Goal: Obtain resource: Download file/media

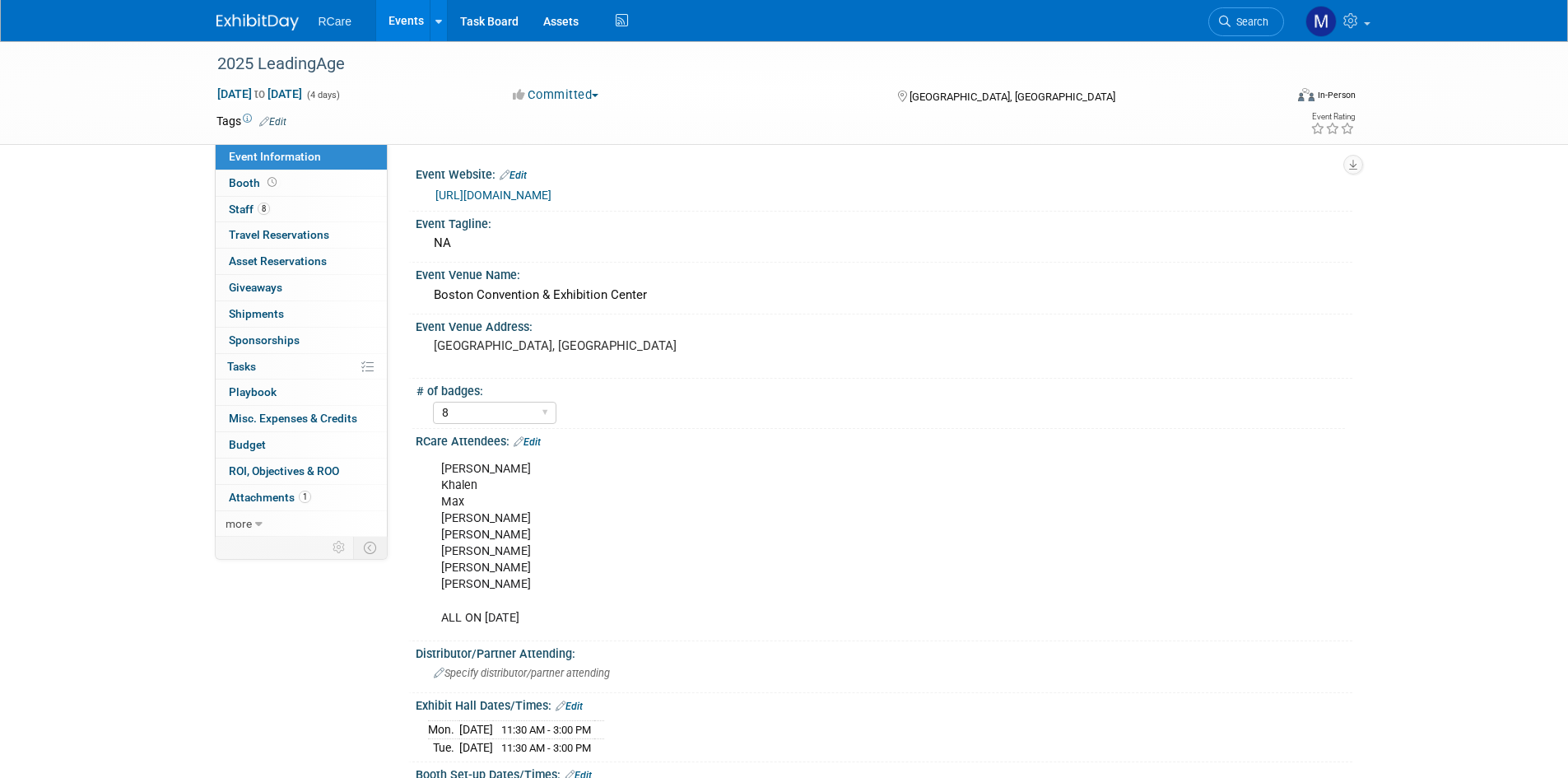
select select "8"
click at [504, 191] on link "[URL][DOMAIN_NAME]" at bounding box center [493, 195] width 116 height 13
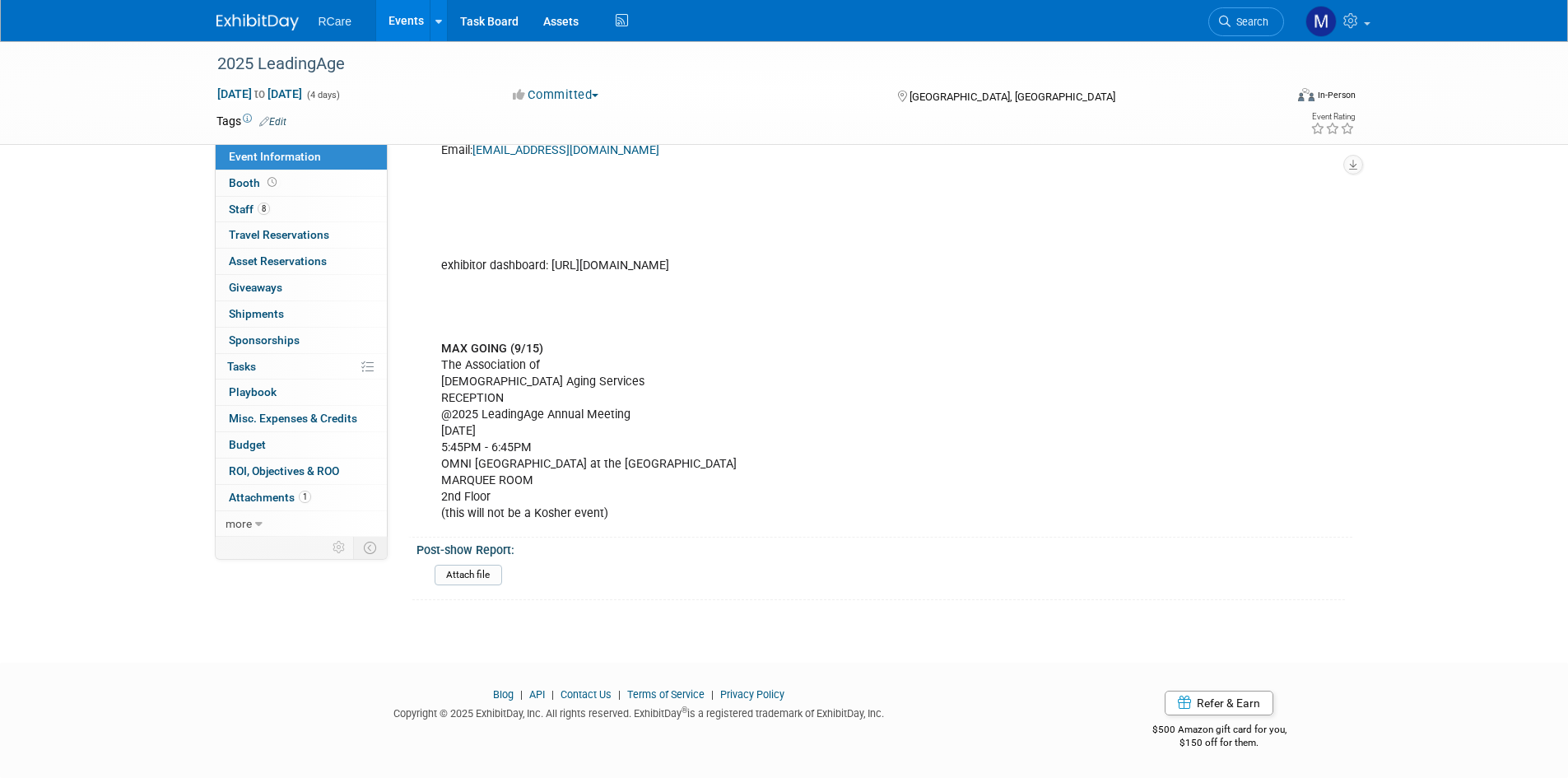
scroll to position [1312, 0]
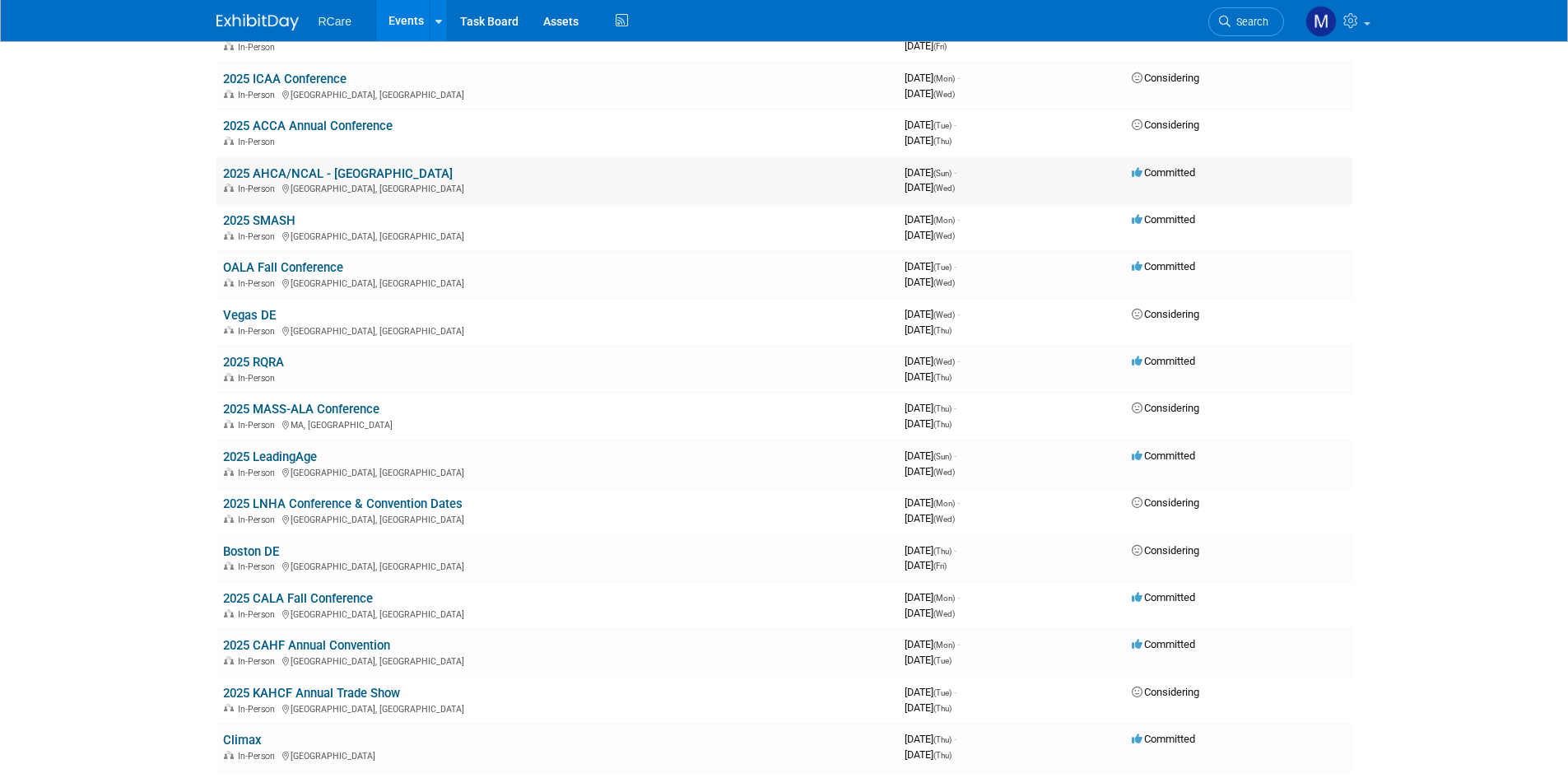
click at [301, 167] on link "2025 AHCA/NCAL - [GEOGRAPHIC_DATA]" at bounding box center [338, 174] width 230 height 15
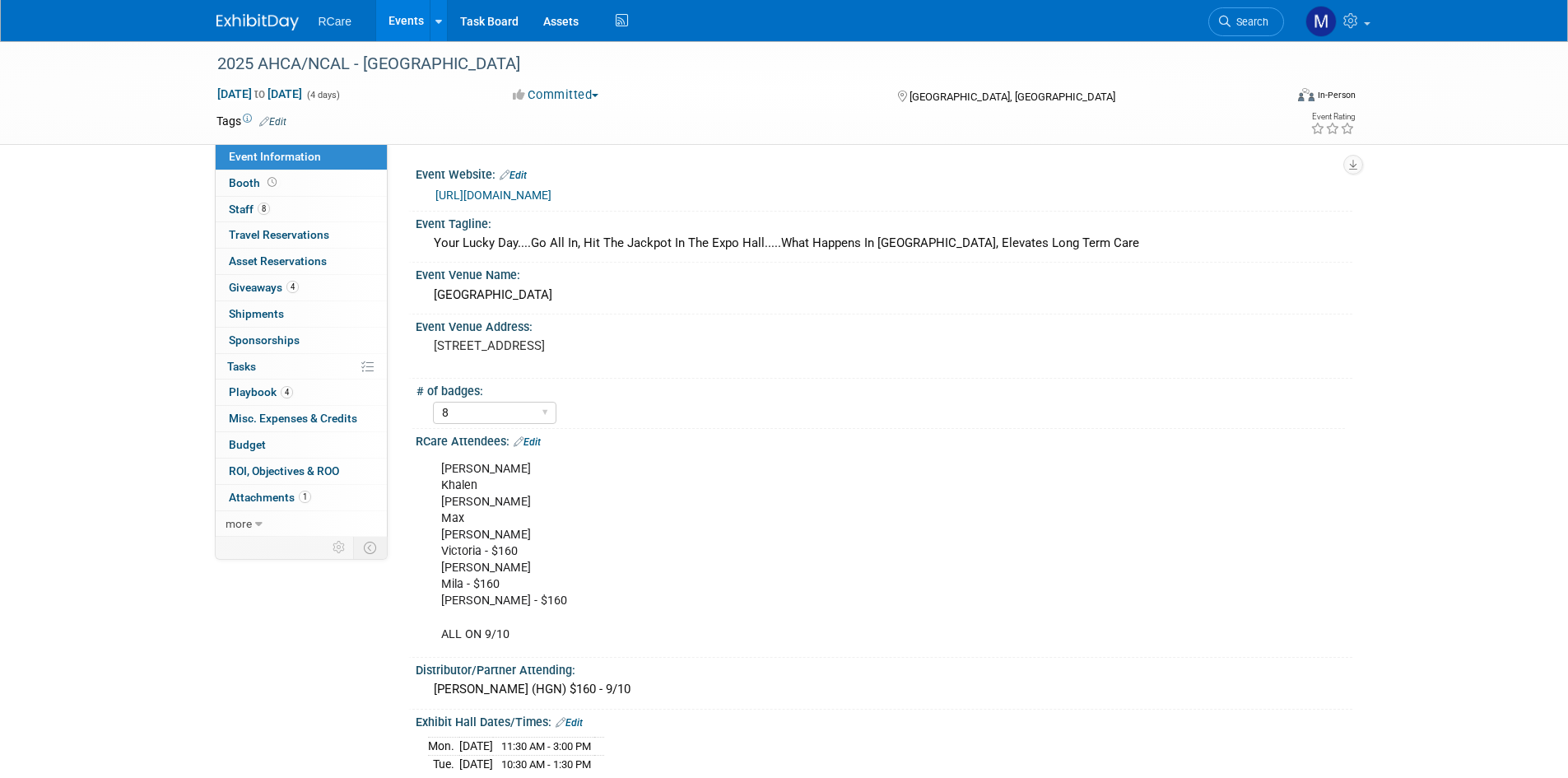
select select "8"
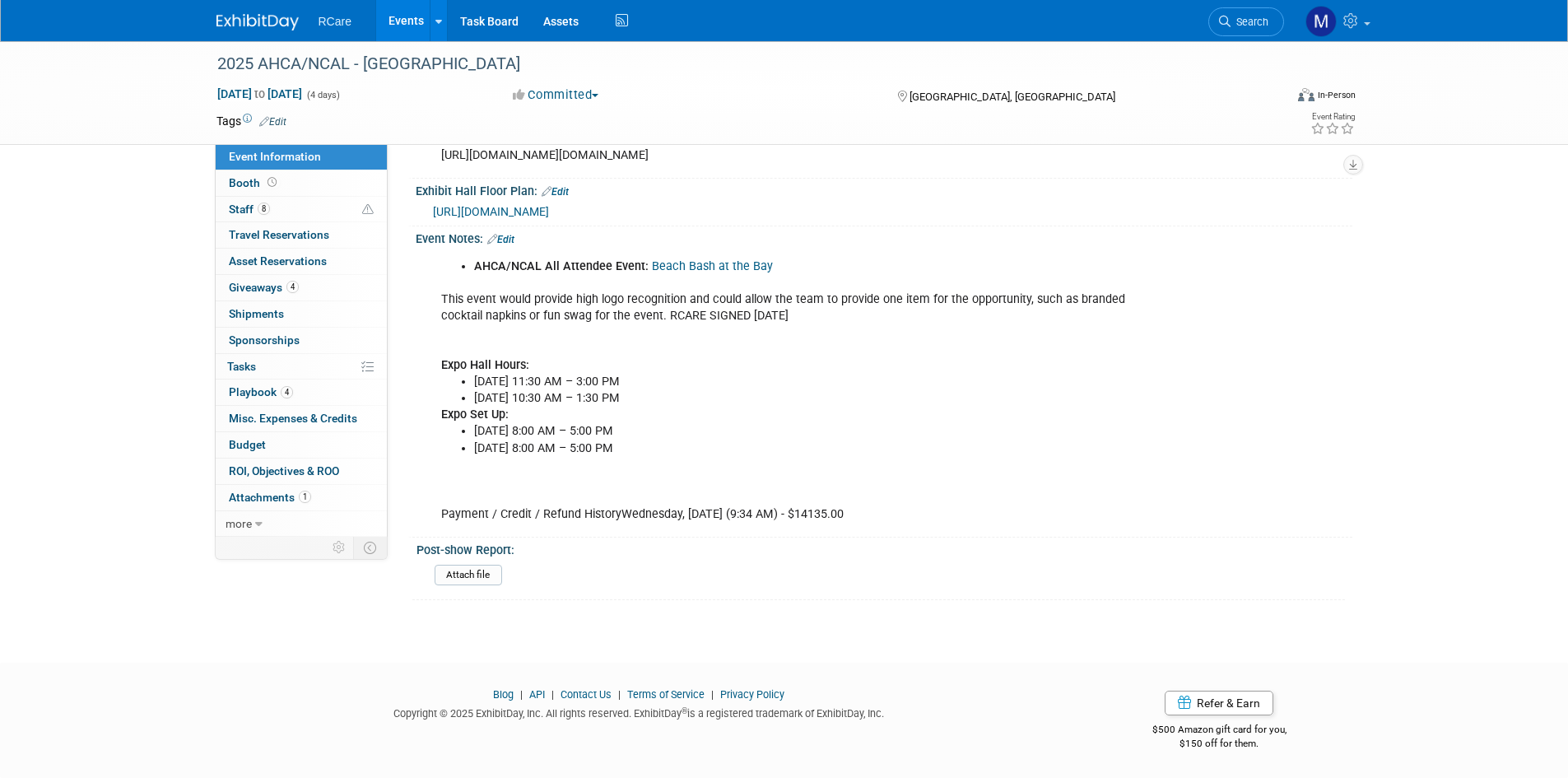
scroll to position [831, 0]
click at [256, 388] on span "Playbook 4" at bounding box center [261, 392] width 64 height 13
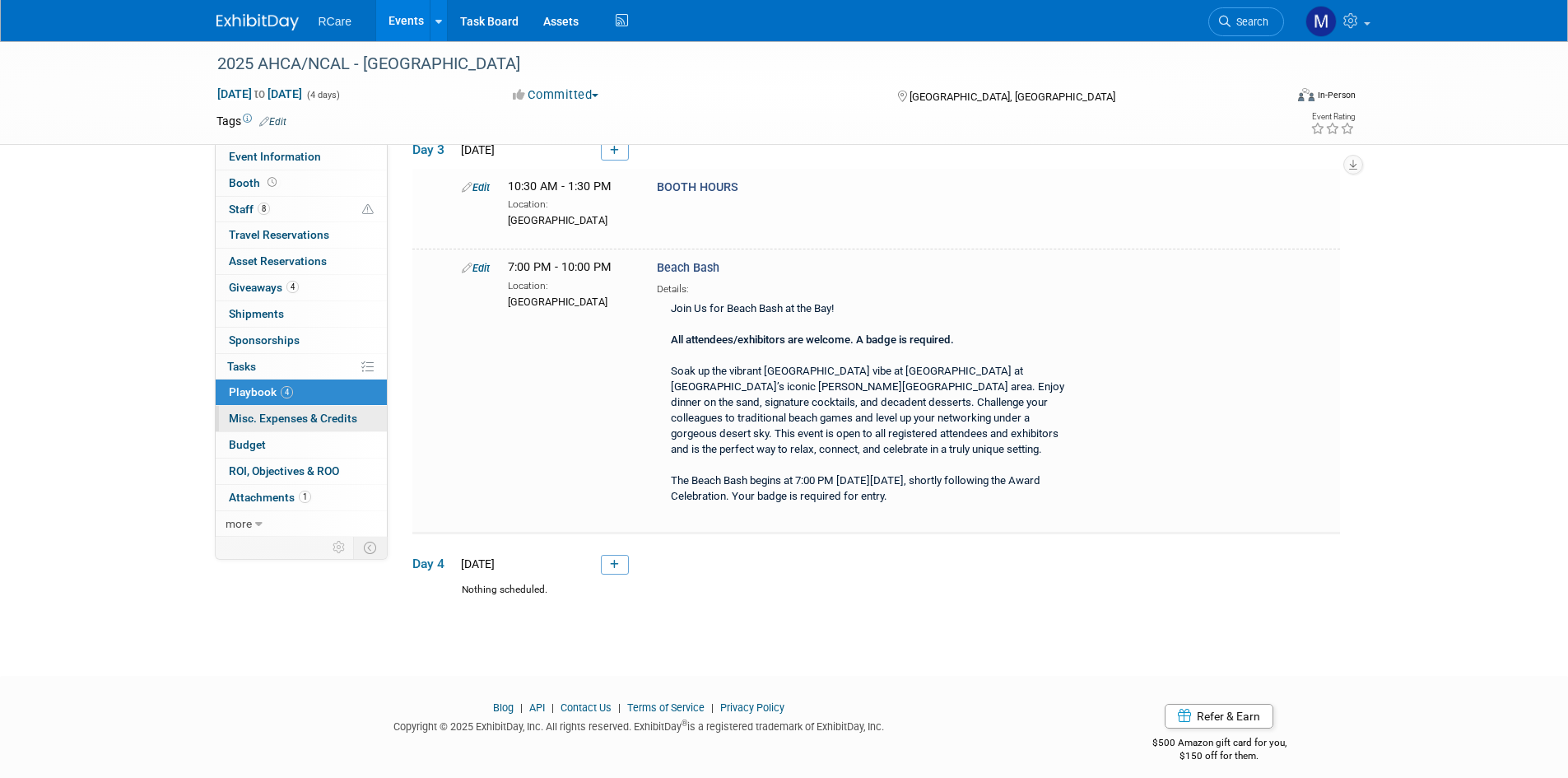
scroll to position [365, 0]
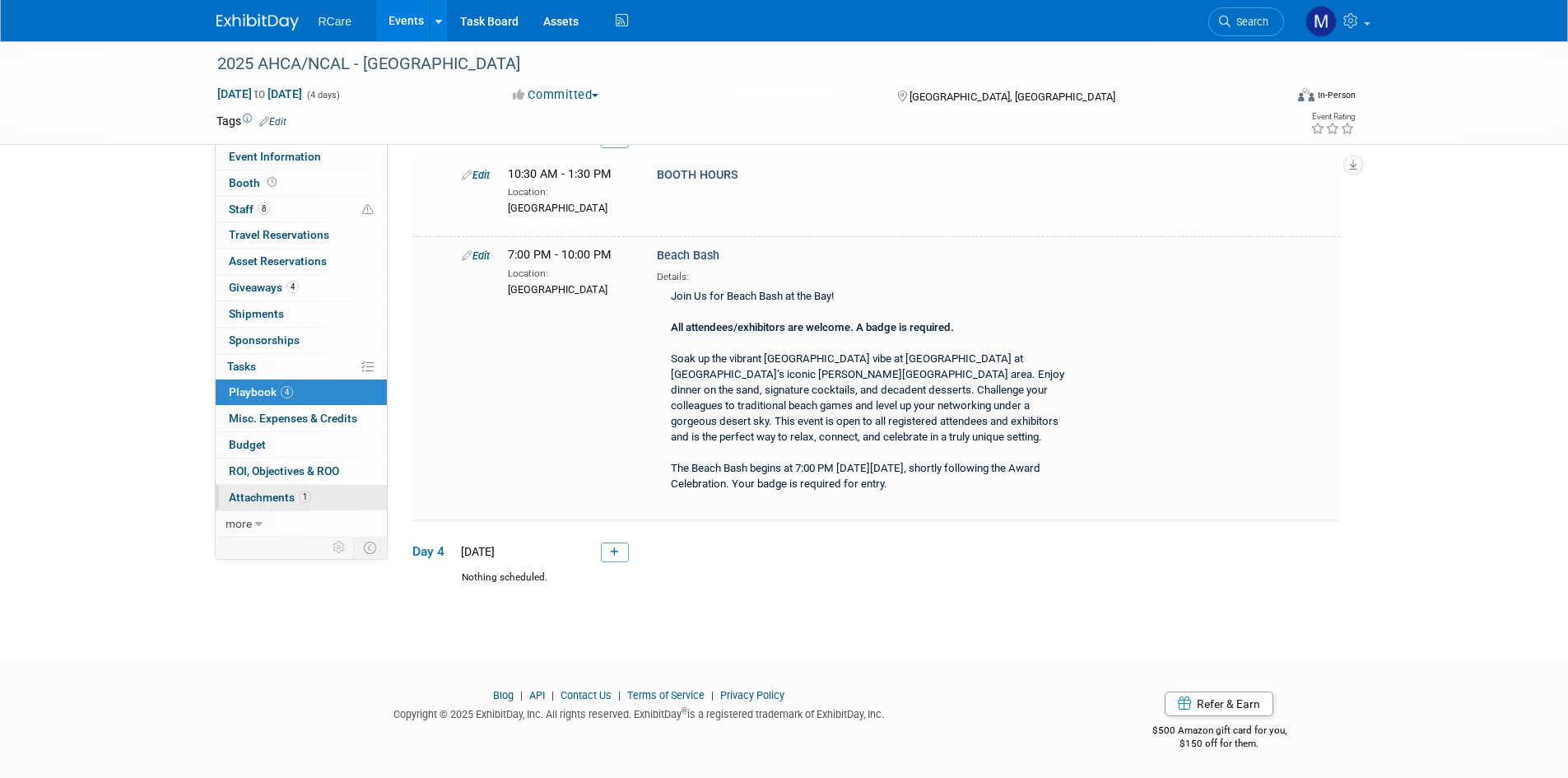
click at [253, 498] on span "Attachments 1" at bounding box center [270, 497] width 82 height 13
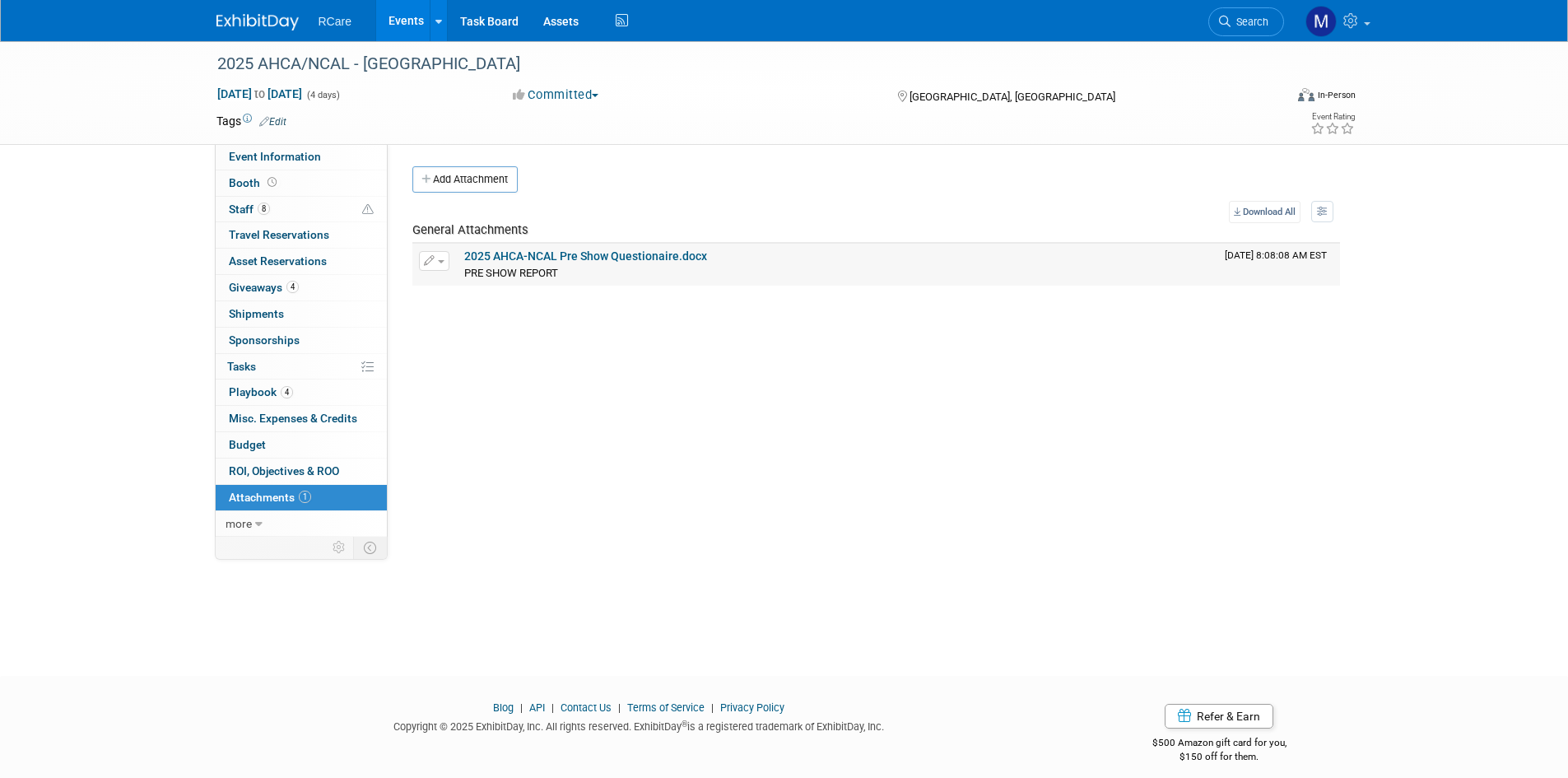
click at [587, 249] on td "2025 AHCA-NCAL Pre Show Questionaire.docx PRE SHOW REPORT PRE SHOW REPORT X" at bounding box center [838, 263] width 761 height 41
click at [660, 255] on link "2025 AHCA-NCAL Pre Show Questionaire.docx" at bounding box center [586, 256] width 243 height 13
